Goal: Transaction & Acquisition: Subscribe to service/newsletter

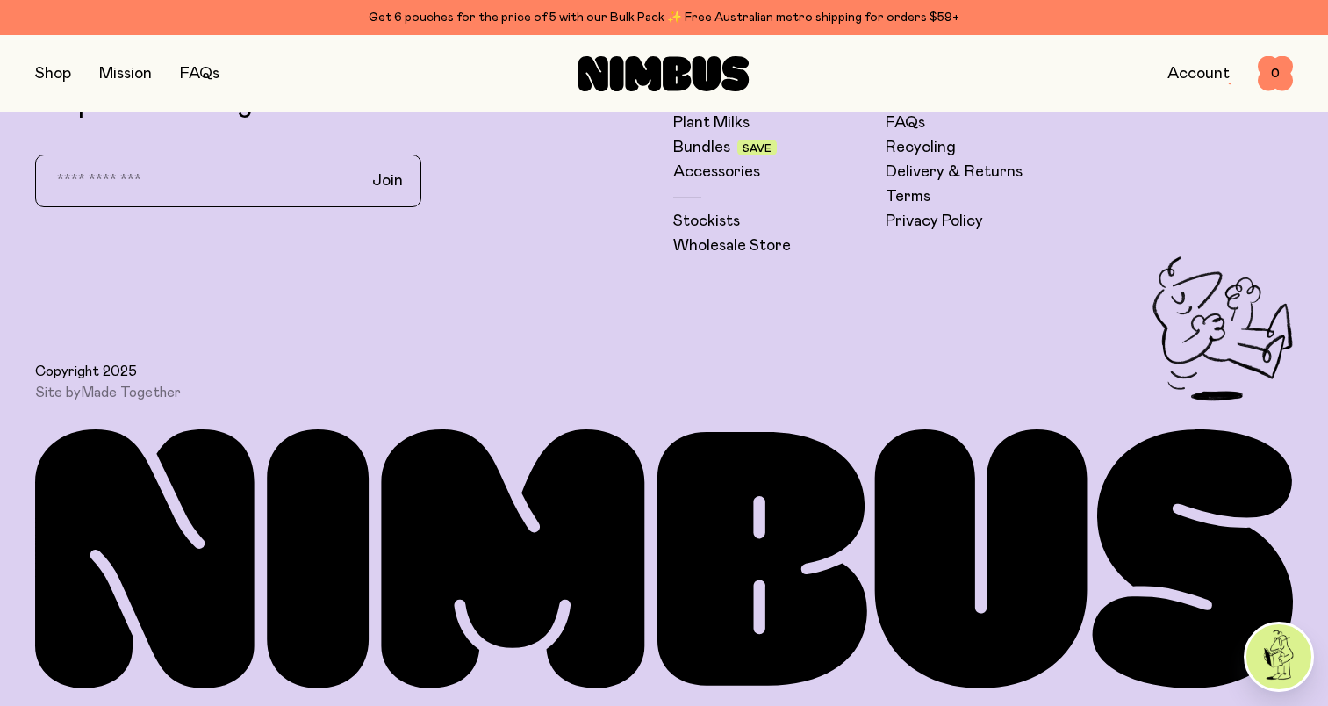
scroll to position [4994, 0]
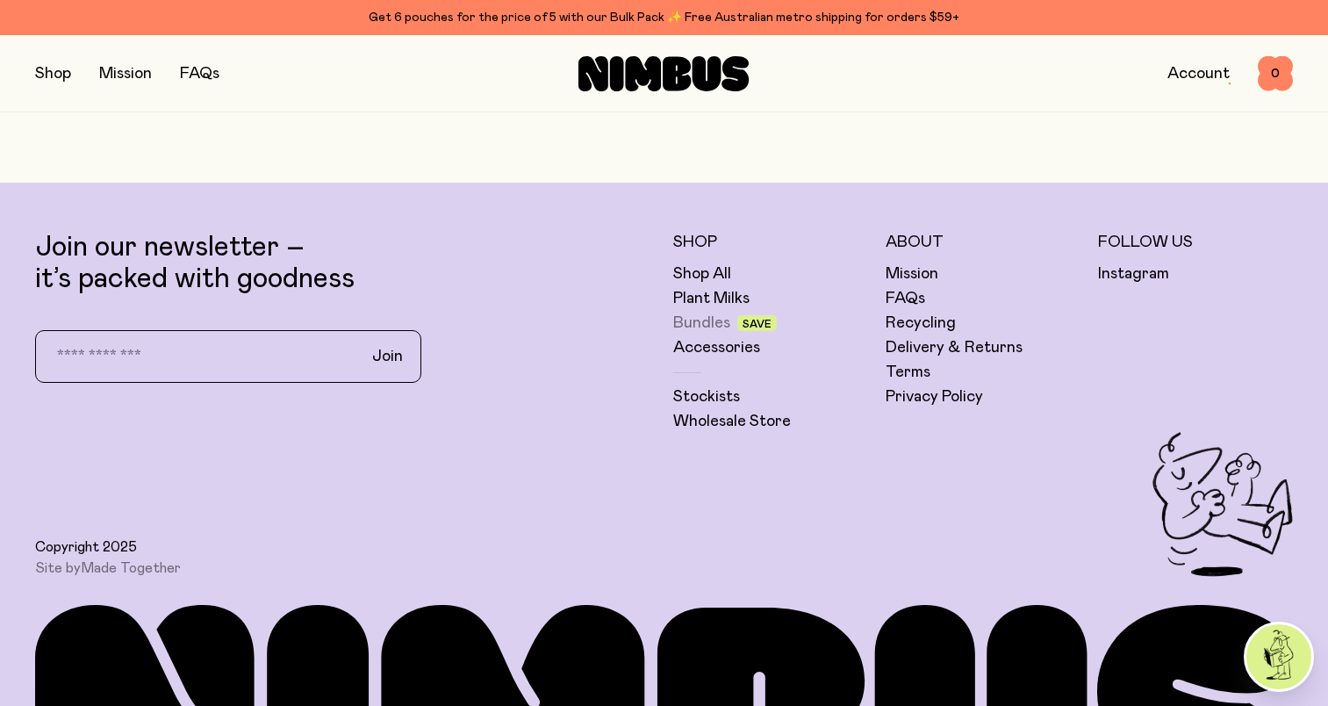
click at [699, 324] on link "Bundles" at bounding box center [701, 322] width 57 height 21
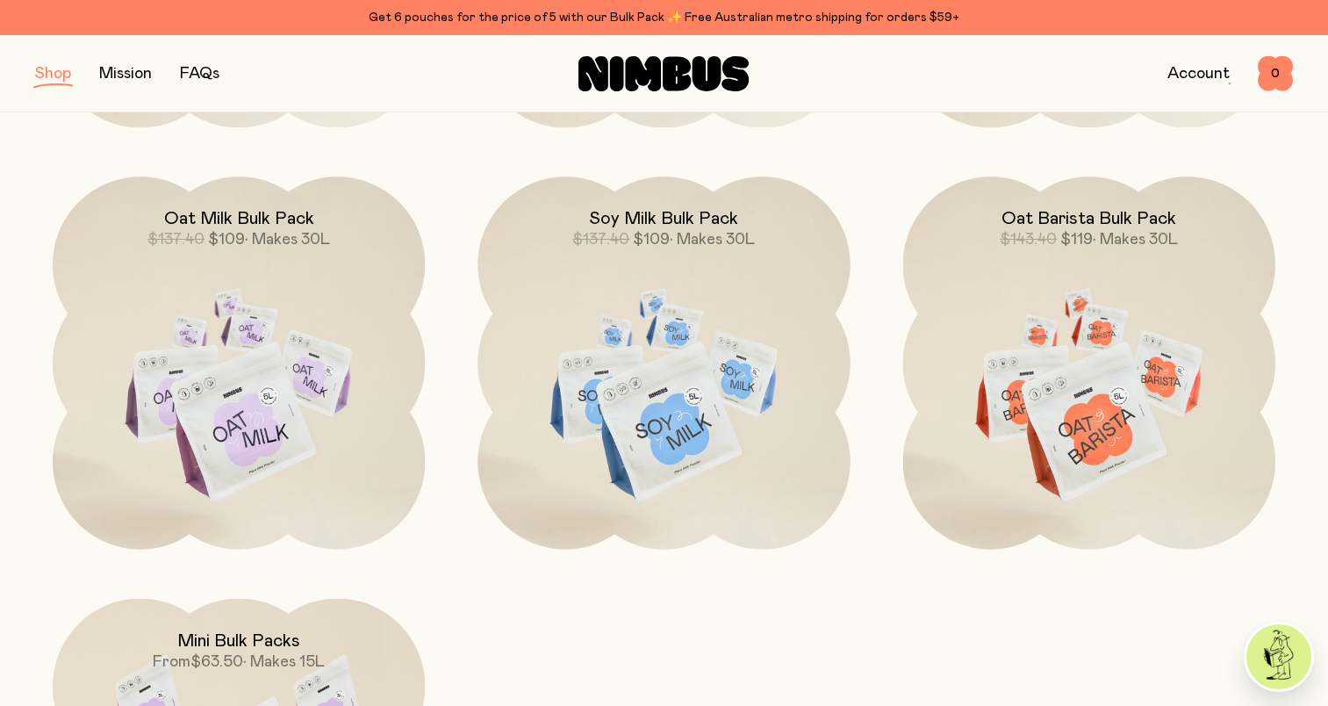
scroll to position [702, 0]
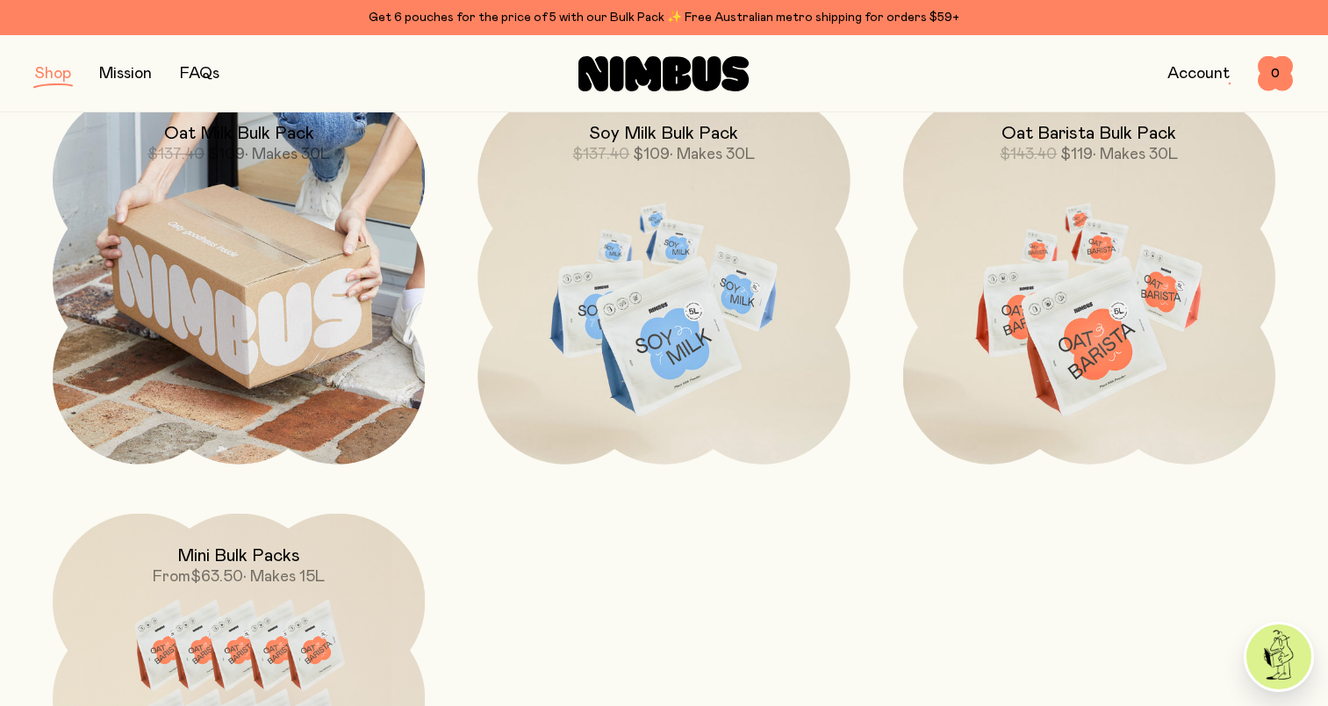
click at [219, 332] on img at bounding box center [239, 277] width 372 height 372
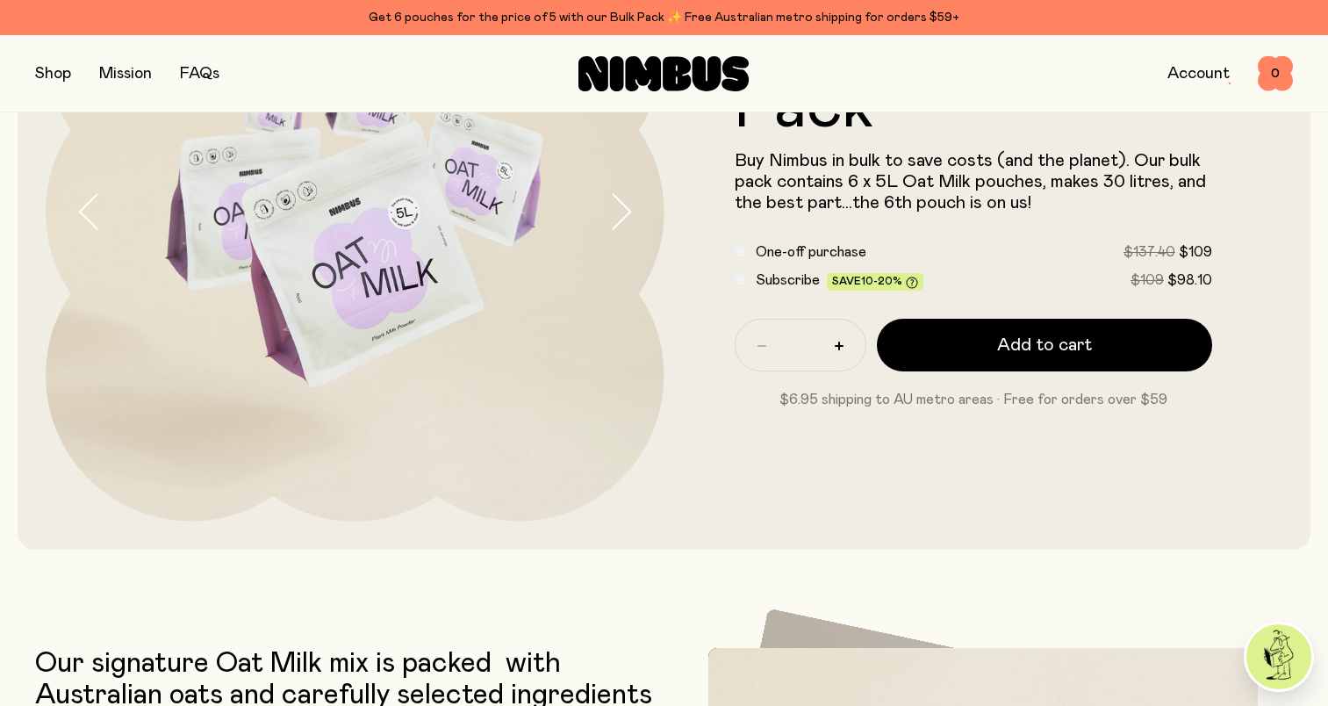
scroll to position [263, 0]
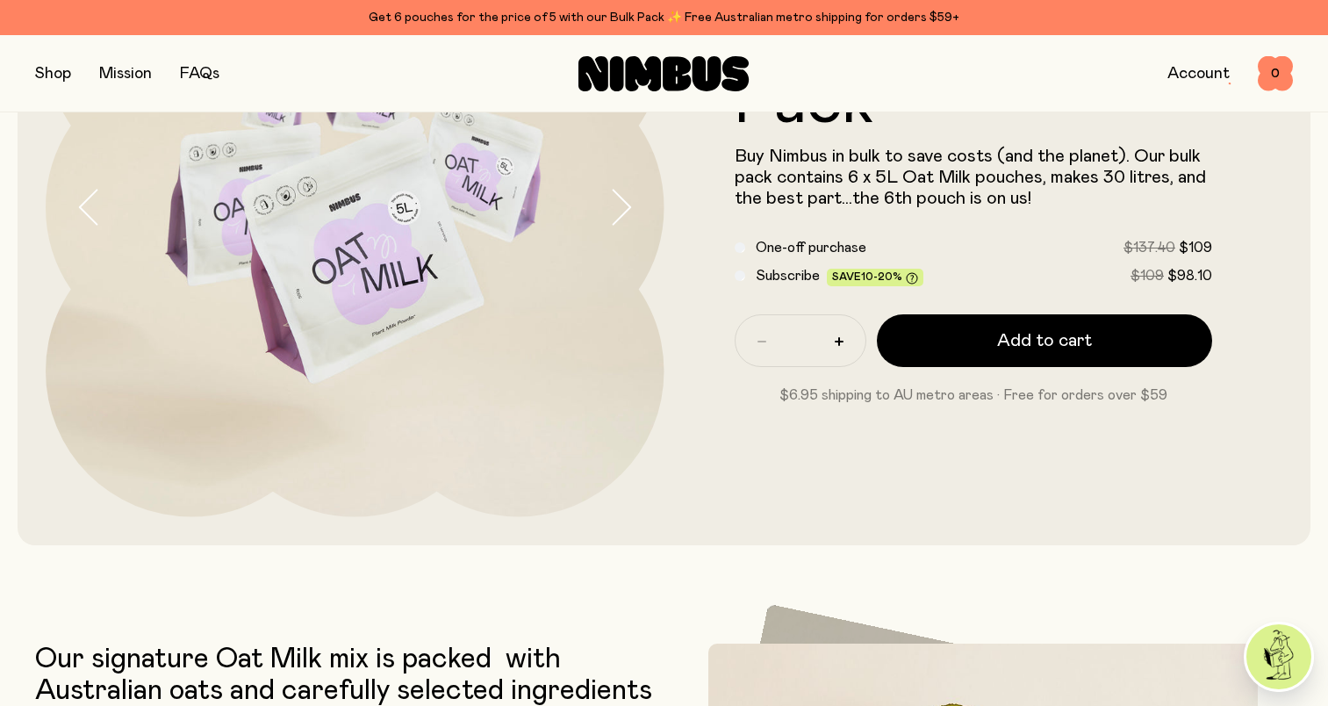
click at [910, 277] on icon at bounding box center [912, 278] width 12 height 12
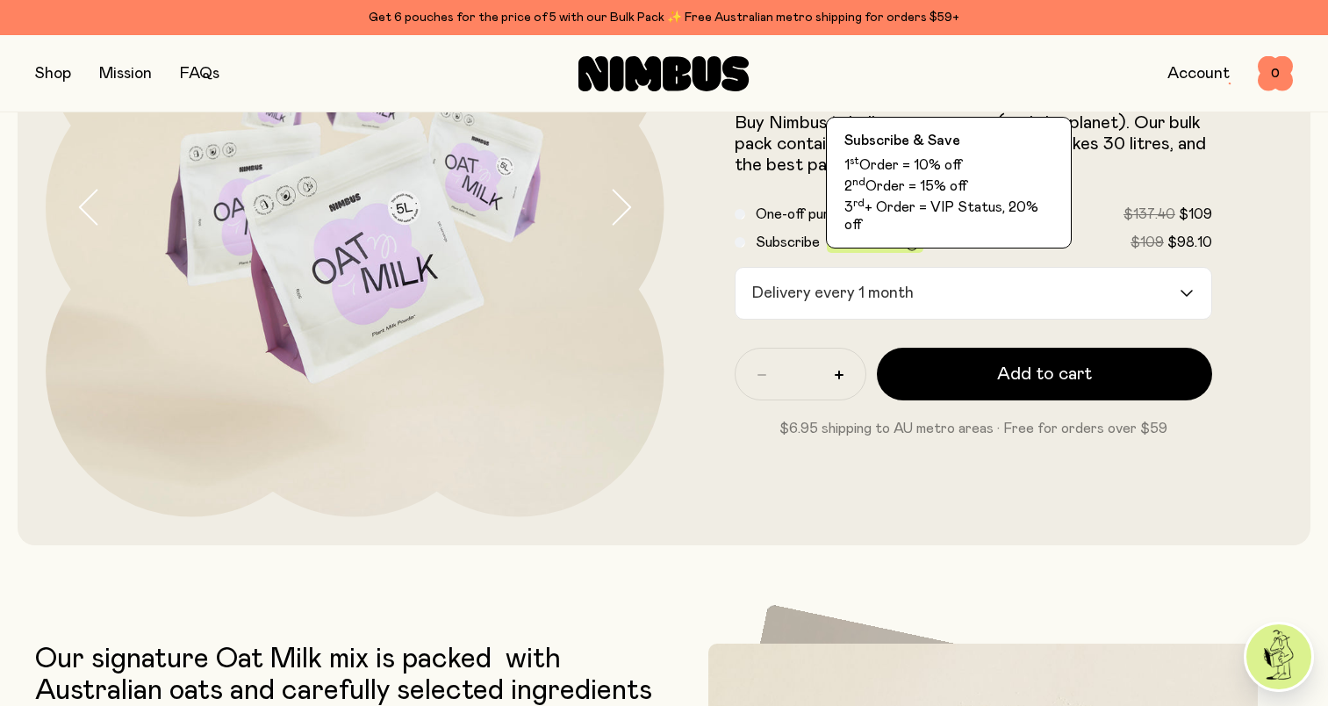
click at [906, 242] on icon at bounding box center [912, 245] width 12 height 12
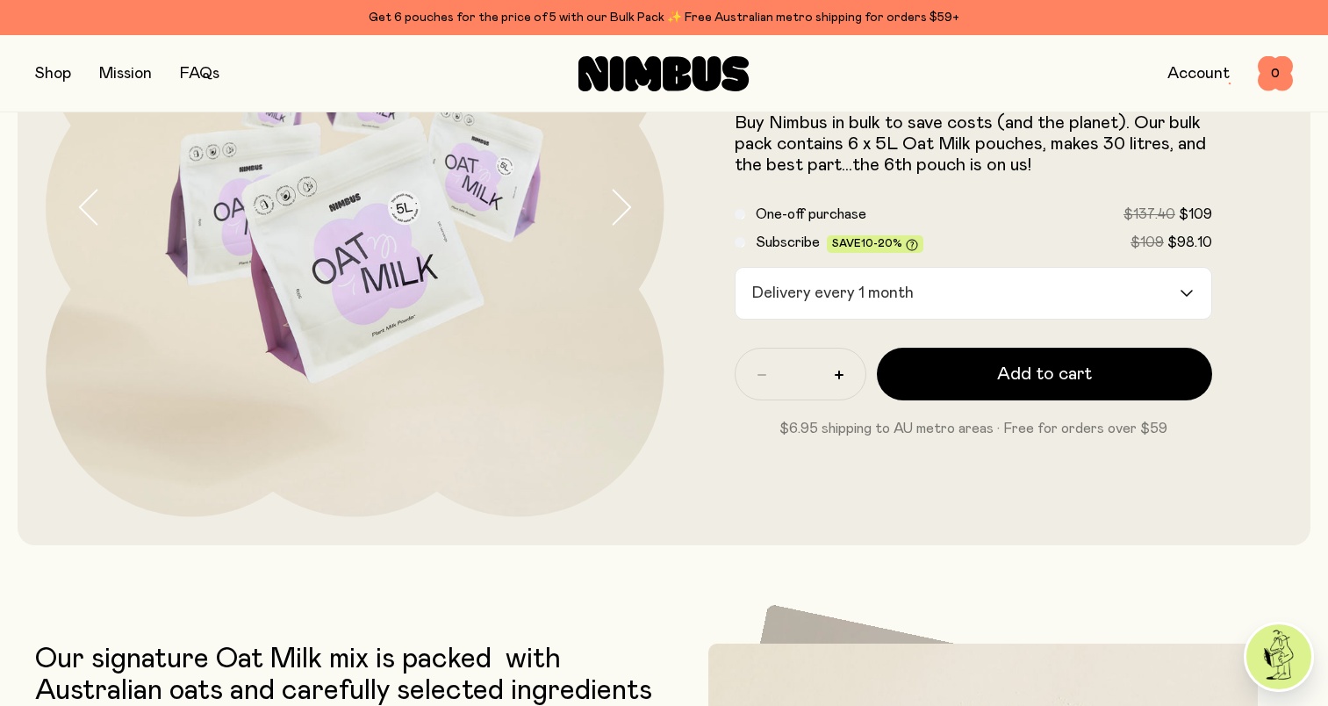
click at [910, 245] on icon at bounding box center [912, 243] width 4 height 5
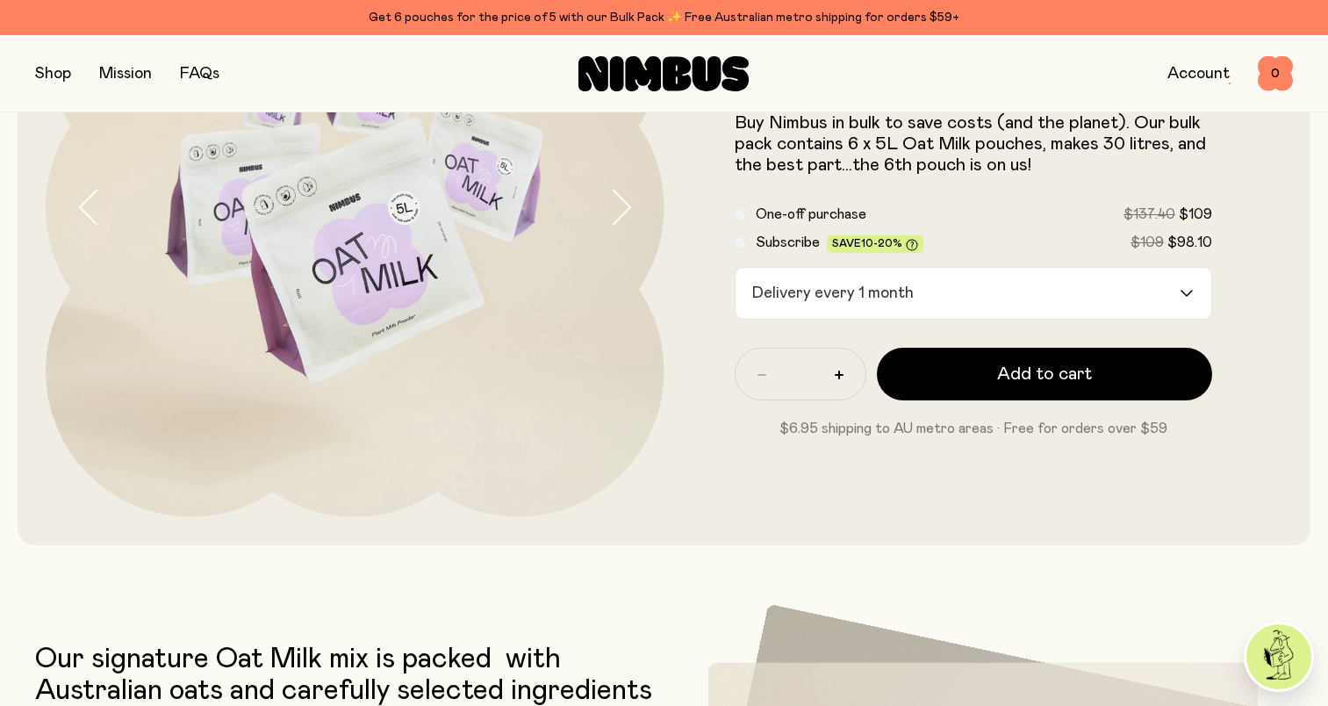
click at [864, 240] on span "10-20%" at bounding box center [881, 243] width 41 height 11
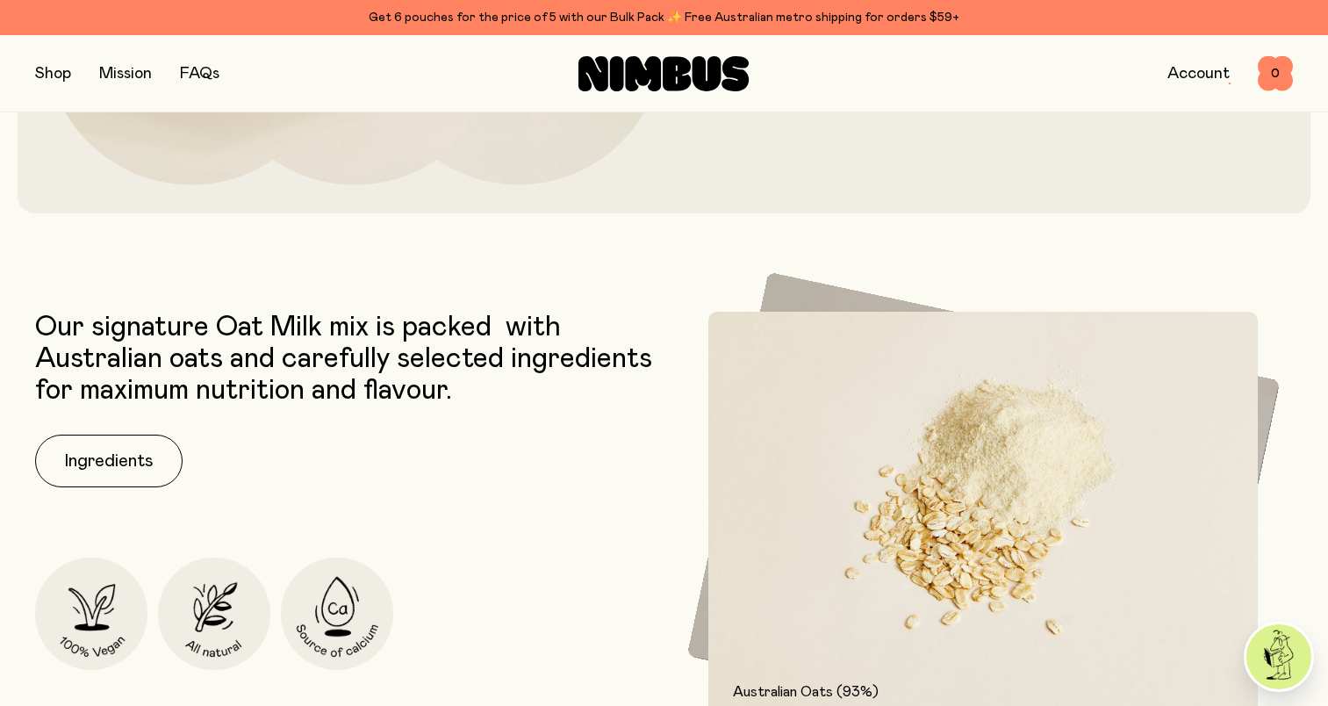
scroll to position [0, 0]
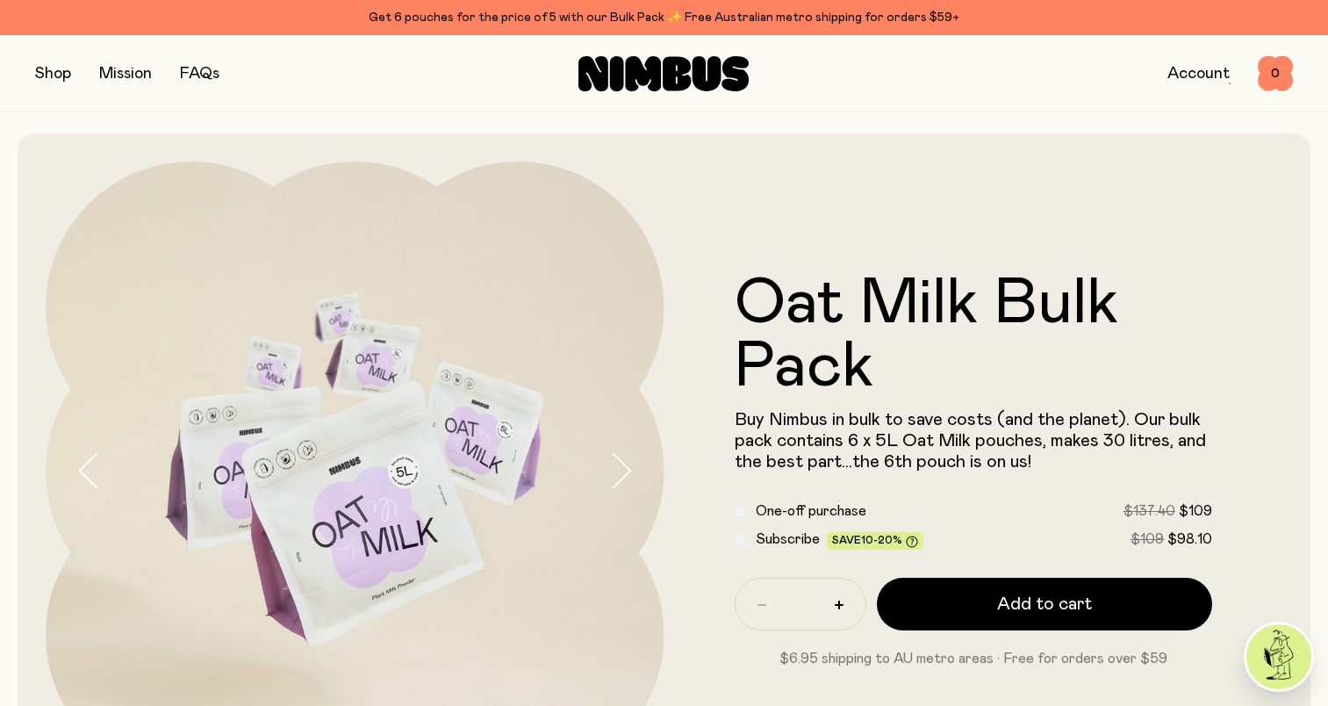
click at [742, 542] on div "Subscribe Save 10-20% $109 $98.10" at bounding box center [973, 538] width 478 height 21
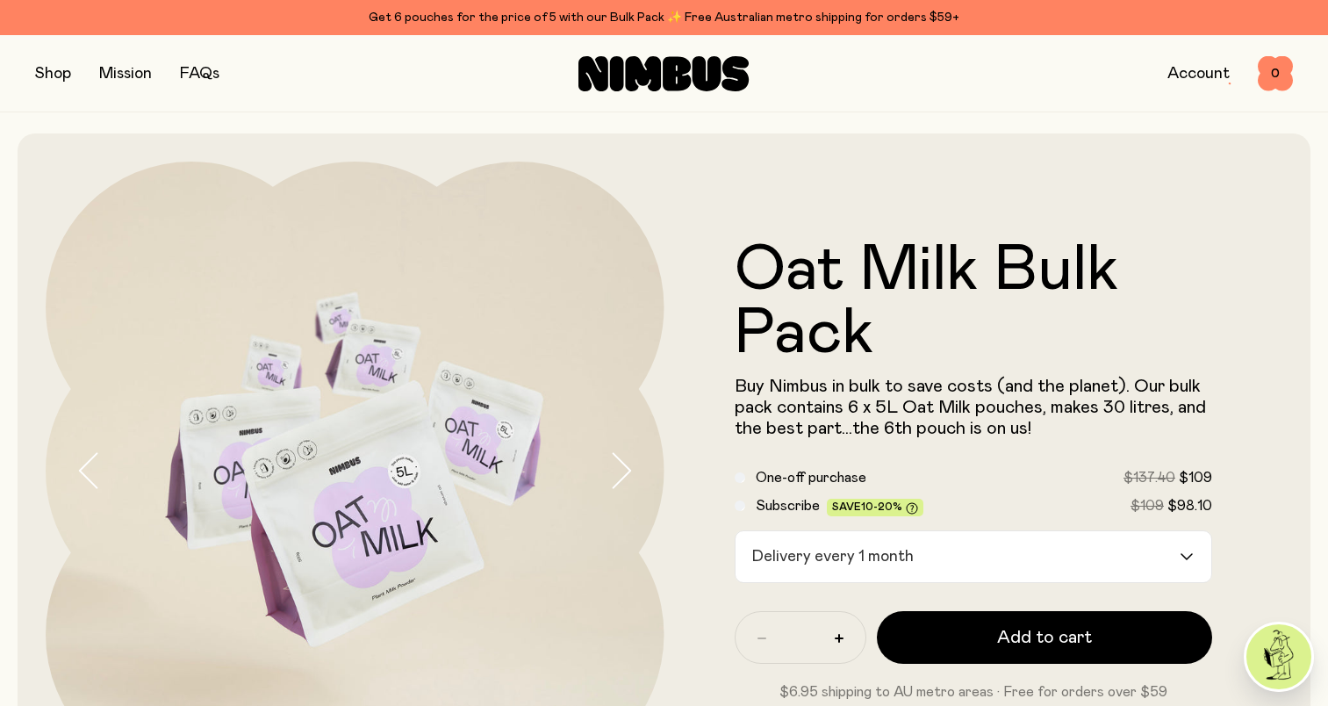
drag, startPoint x: 666, startPoint y: 475, endPoint x: 742, endPoint y: 500, distance: 79.6
click at [666, 475] on form "Oat Milk Bulk Pack Buy Nimbus in bulk to save costs (and the planet). Our bulk …" at bounding box center [973, 470] width 619 height 463
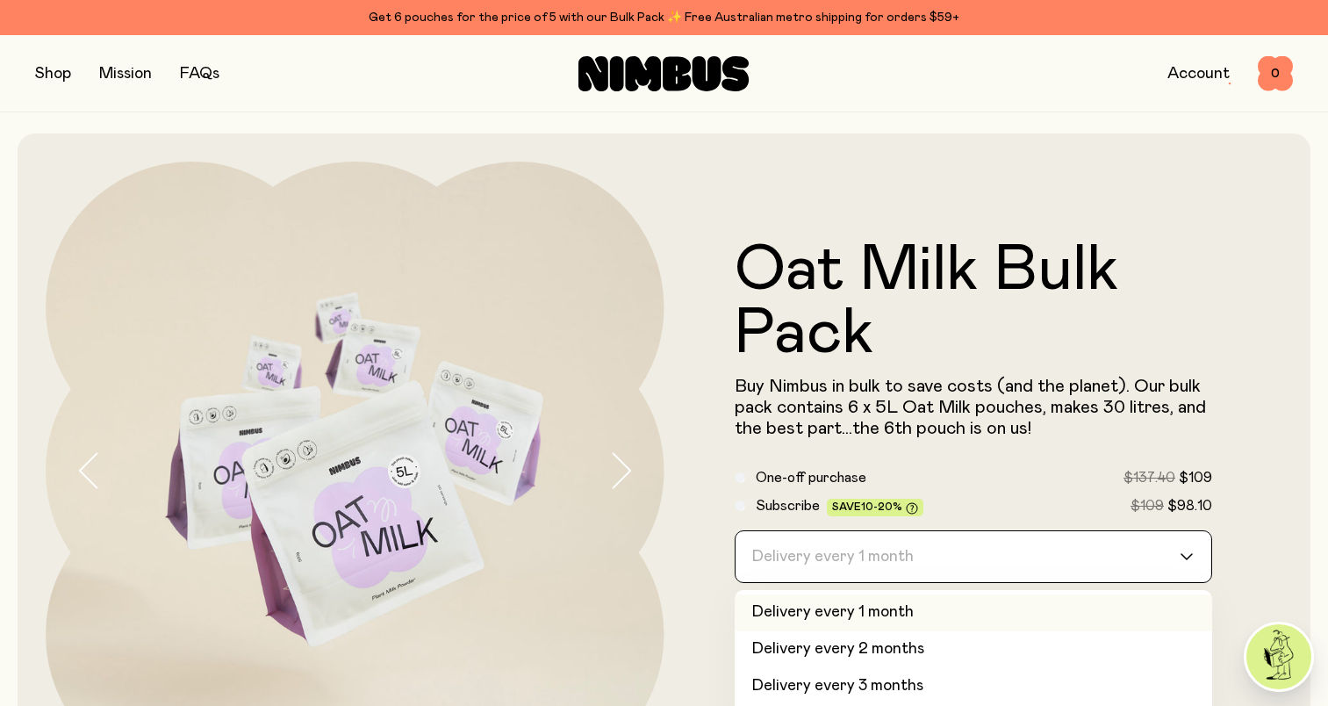
click at [903, 551] on div "Delivery every 1 month" at bounding box center [957, 556] width 445 height 51
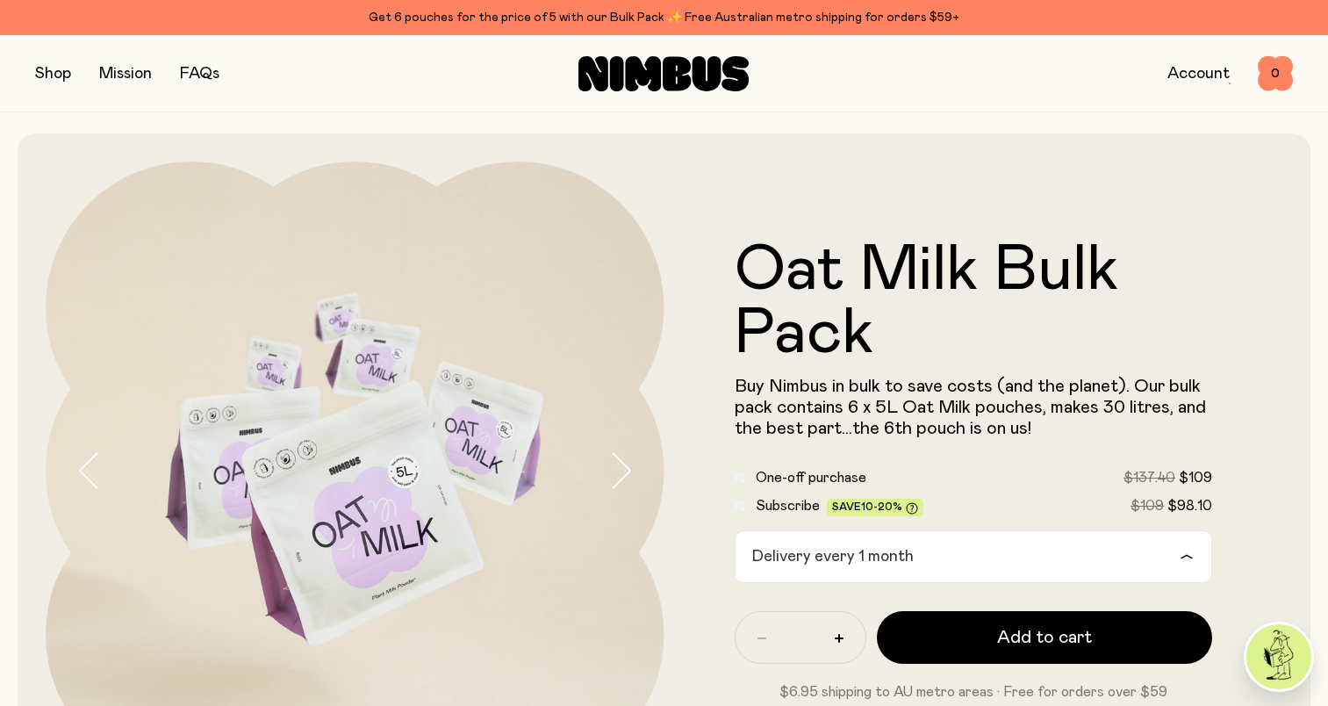
click at [716, 166] on div "Oat Milk Bulk Pack Buy Nimbus in bulk to save costs (and the planet). Our bulk …" at bounding box center [973, 470] width 619 height 619
